Goal: Information Seeking & Learning: Learn about a topic

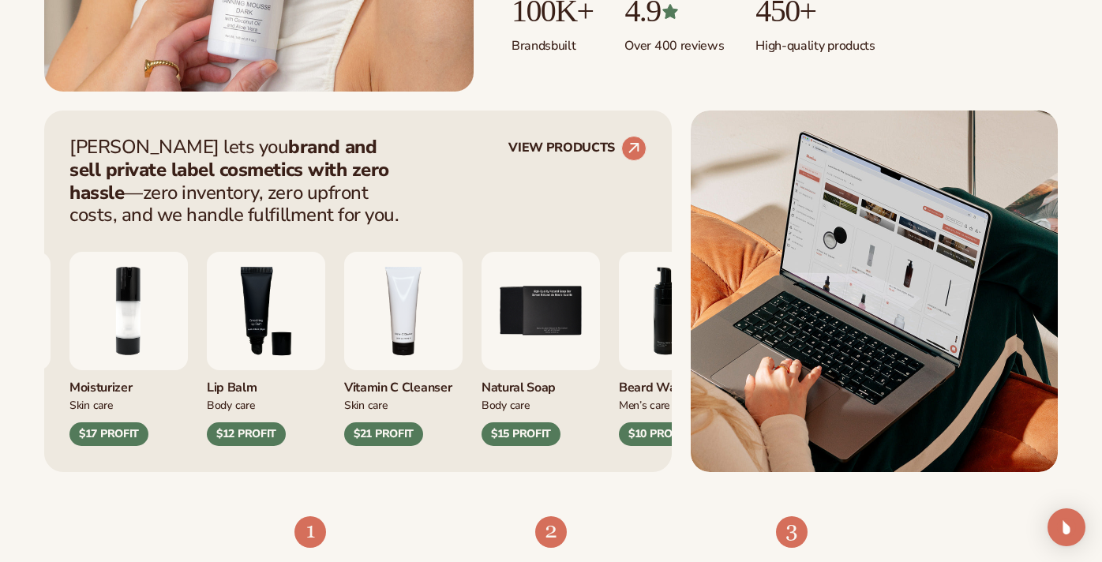
scroll to position [561, 0]
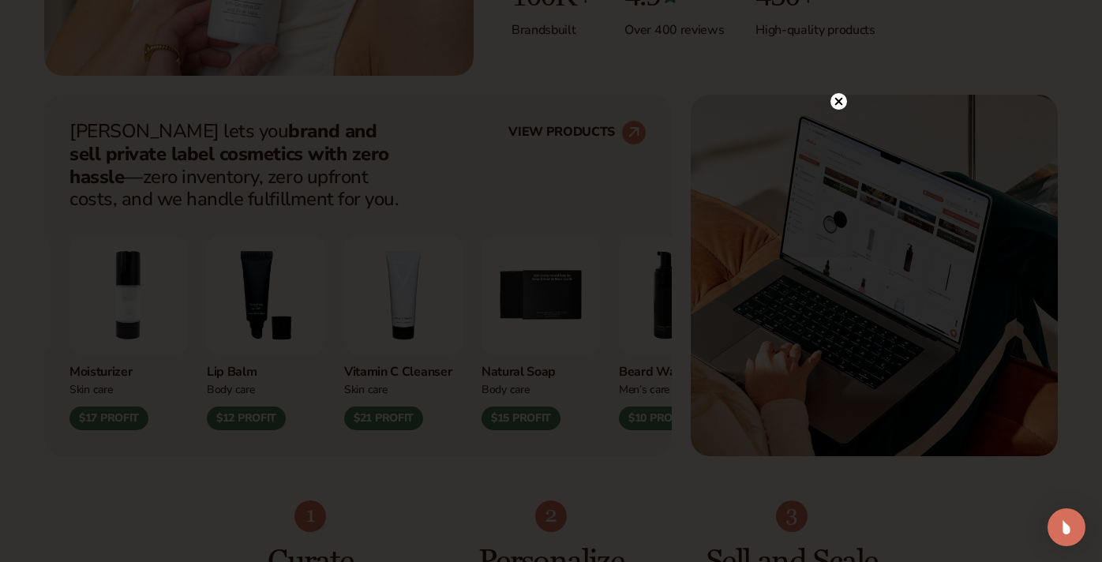
click at [842, 99] on circle at bounding box center [839, 101] width 17 height 17
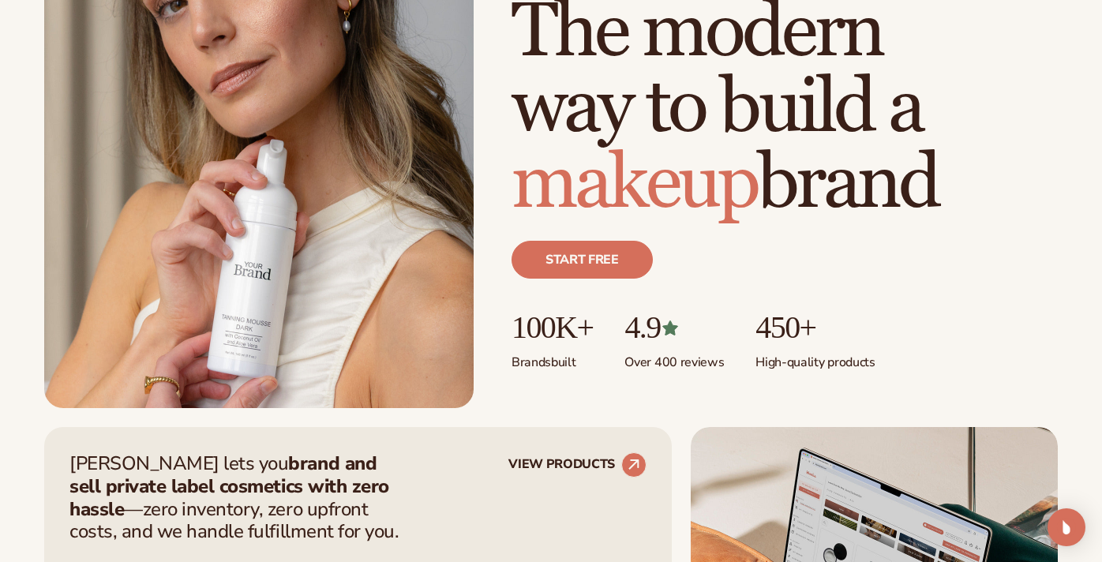
scroll to position [0, 0]
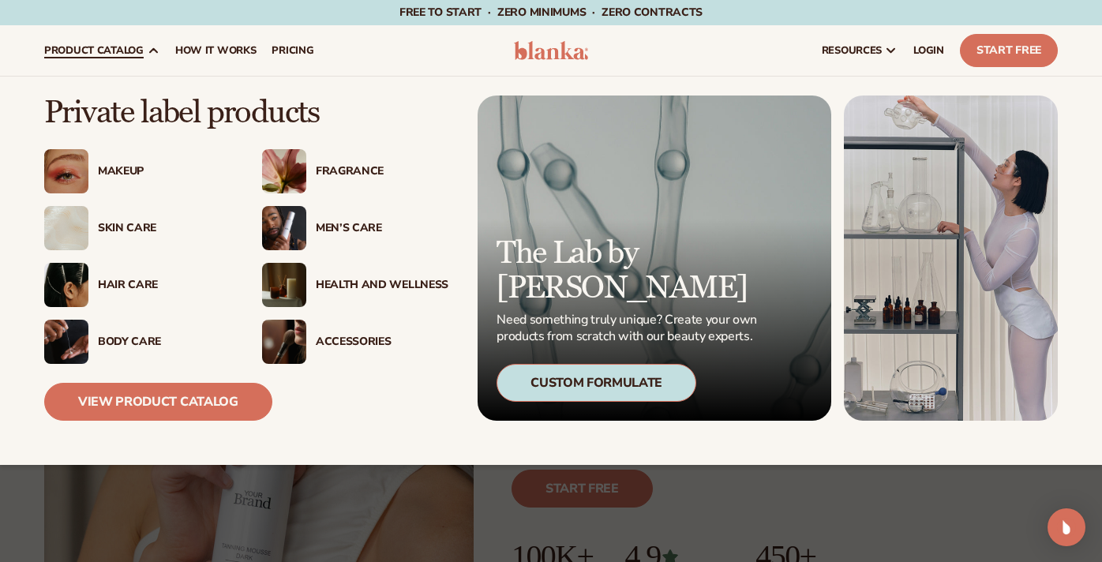
click at [132, 54] on span "product catalog" at bounding box center [93, 50] width 99 height 13
click at [120, 224] on div "Skin Care" at bounding box center [164, 228] width 133 height 13
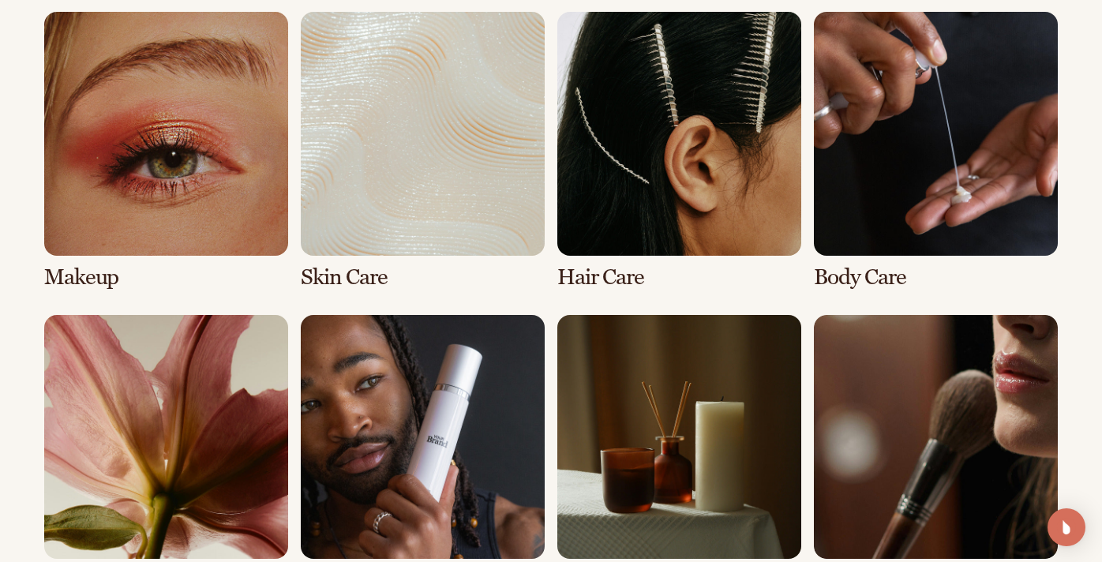
scroll to position [1176, 0]
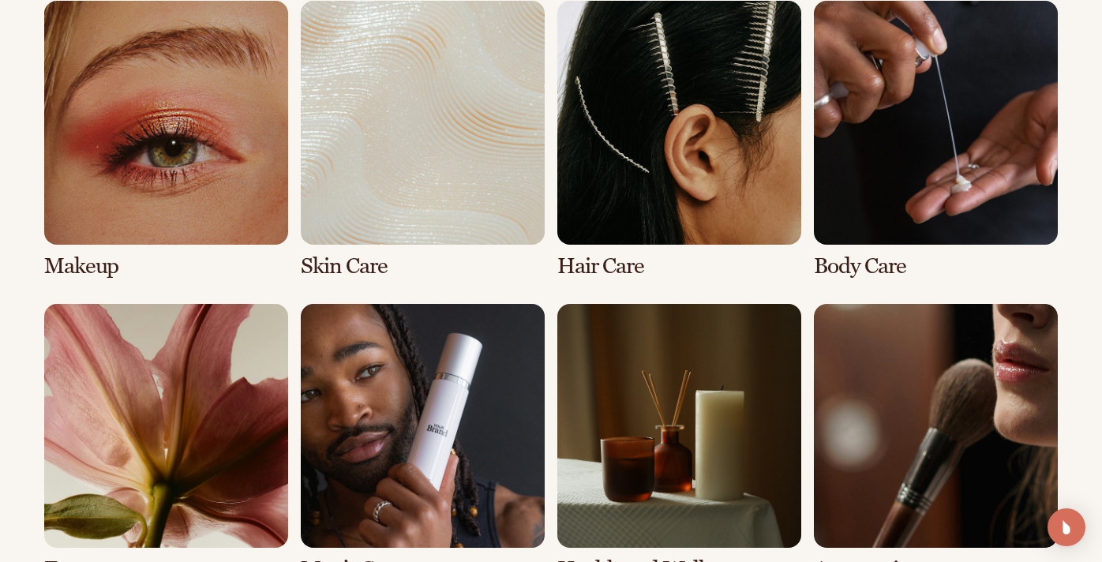
click at [415, 110] on link "2 / 8" at bounding box center [423, 140] width 244 height 278
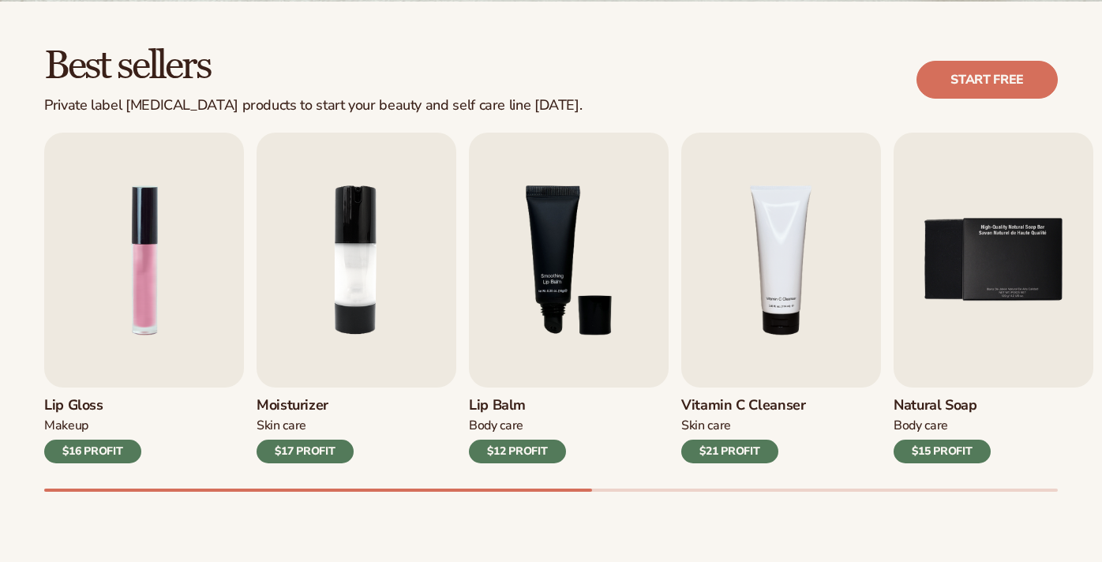
scroll to position [424, 0]
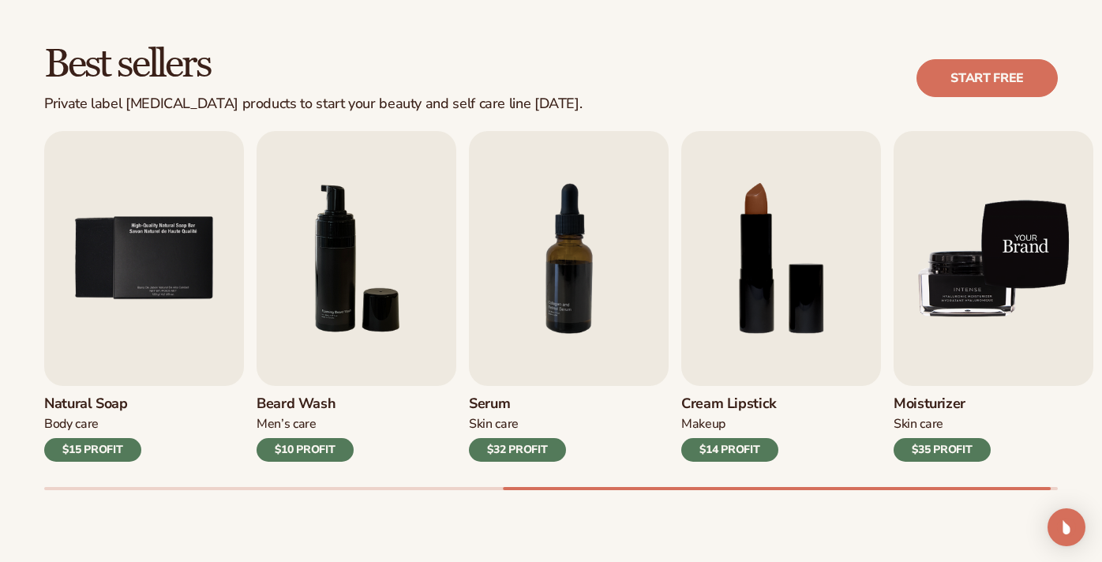
click at [970, 292] on img "9 / 9" at bounding box center [994, 258] width 200 height 255
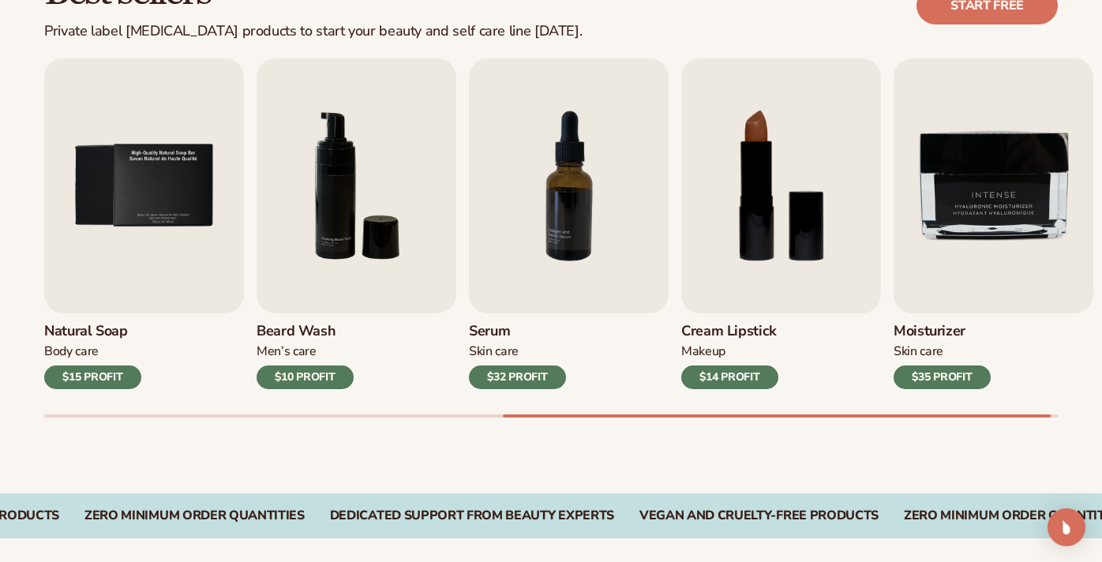
scroll to position [514, 0]
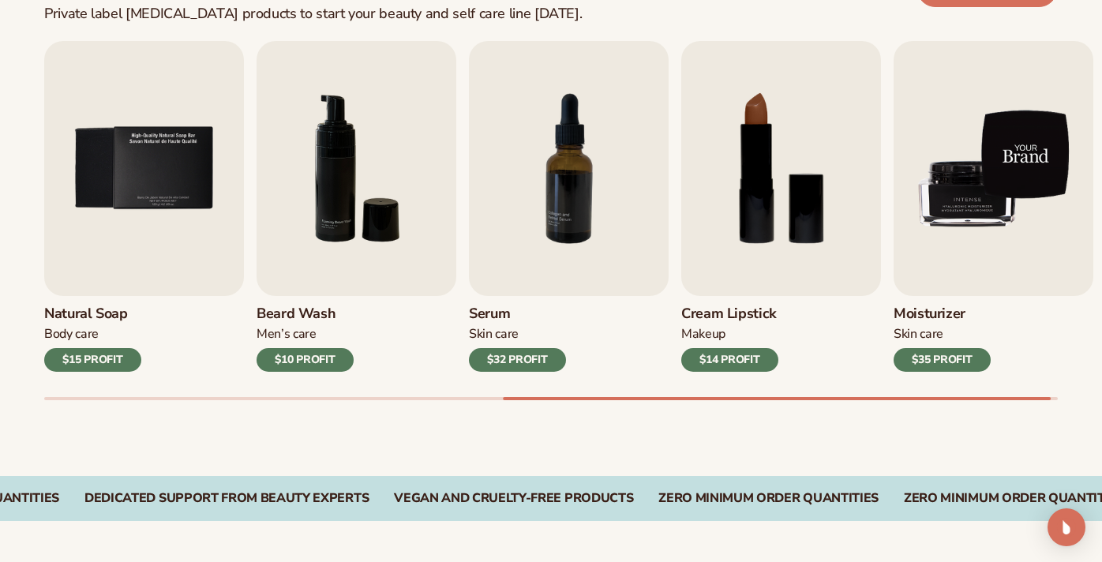
click at [992, 178] on img "9 / 9" at bounding box center [994, 168] width 200 height 255
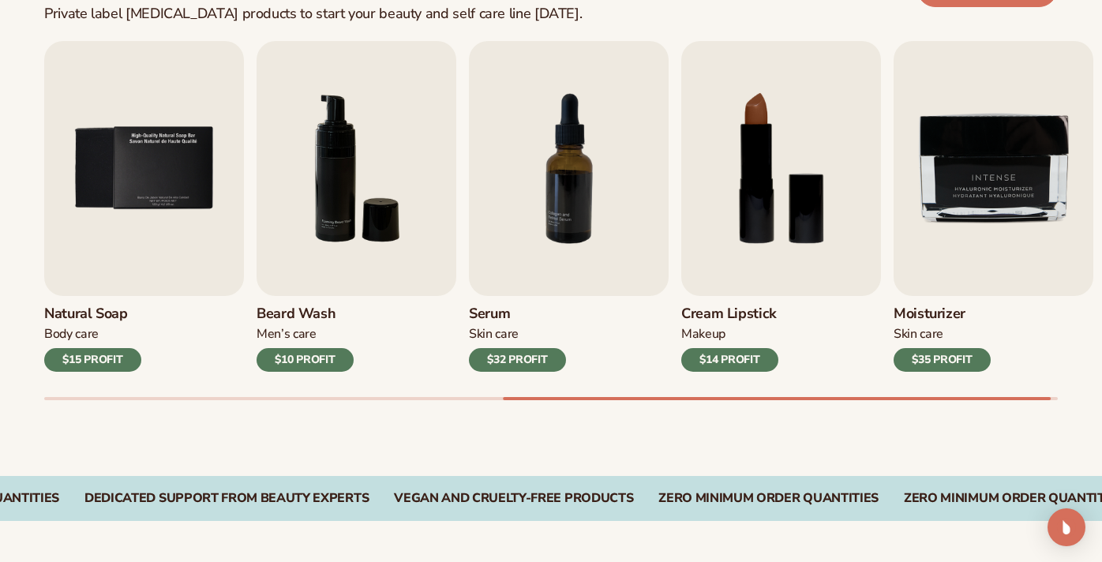
click at [932, 368] on div "$35 PROFIT" at bounding box center [942, 360] width 97 height 24
click at [936, 318] on h3 "Moisturizer" at bounding box center [942, 314] width 97 height 17
